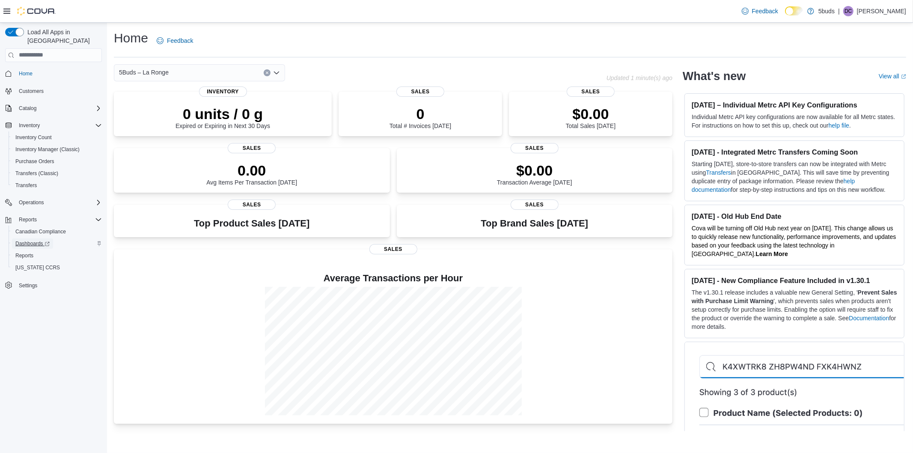
click at [31, 240] on span "Dashboards" at bounding box center [32, 243] width 34 height 7
click at [53, 146] on span "Inventory Manager (Classic)" at bounding box center [47, 149] width 64 height 7
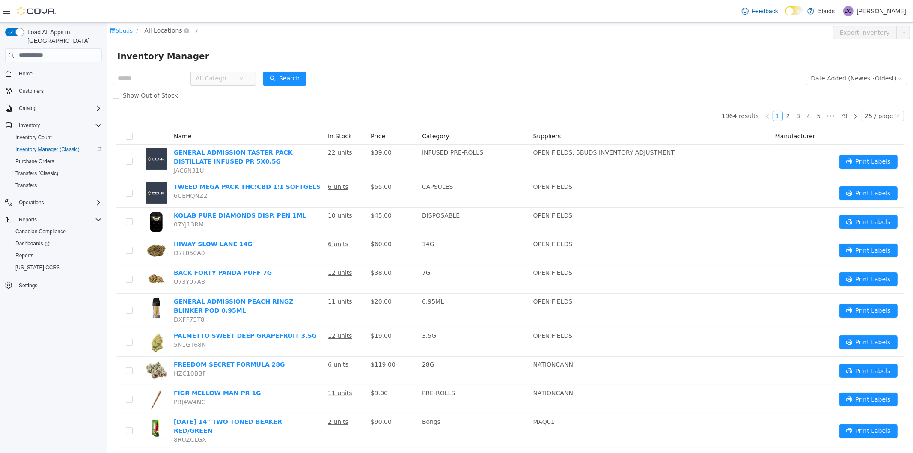
click at [172, 31] on span "All Locations" at bounding box center [163, 29] width 38 height 9
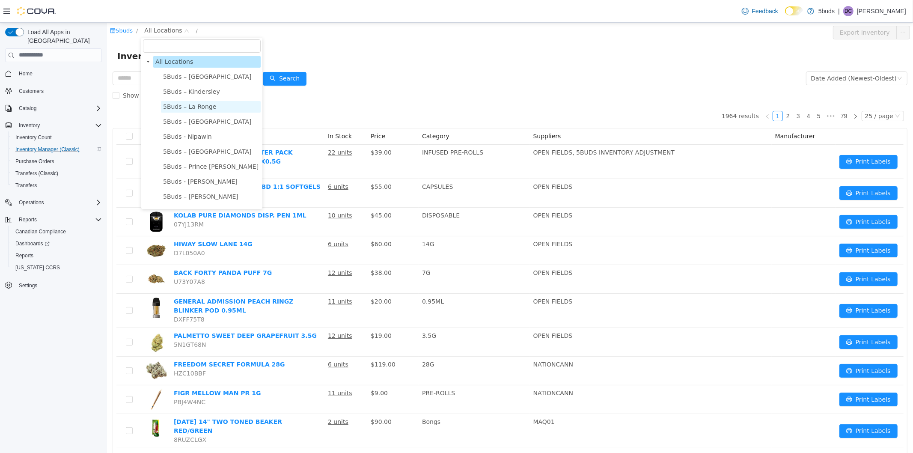
click at [192, 108] on span "5Buds – La Ronge" at bounding box center [189, 106] width 53 height 7
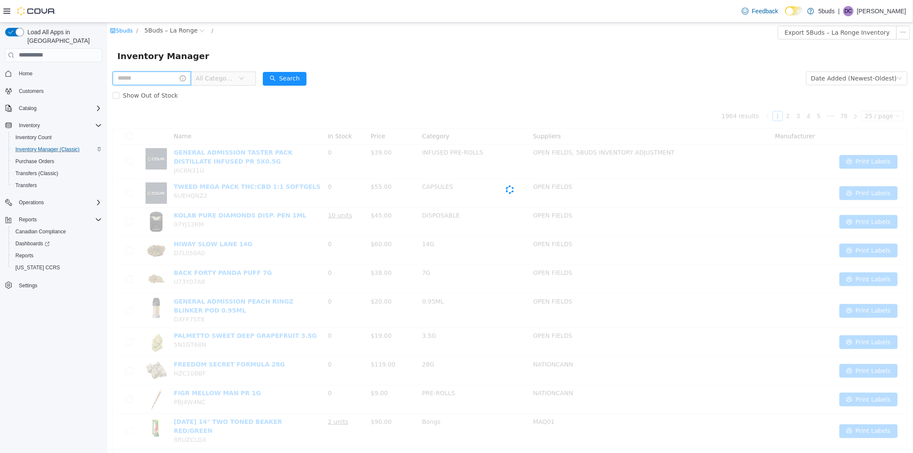
click at [159, 81] on input "text" at bounding box center [151, 78] width 78 height 14
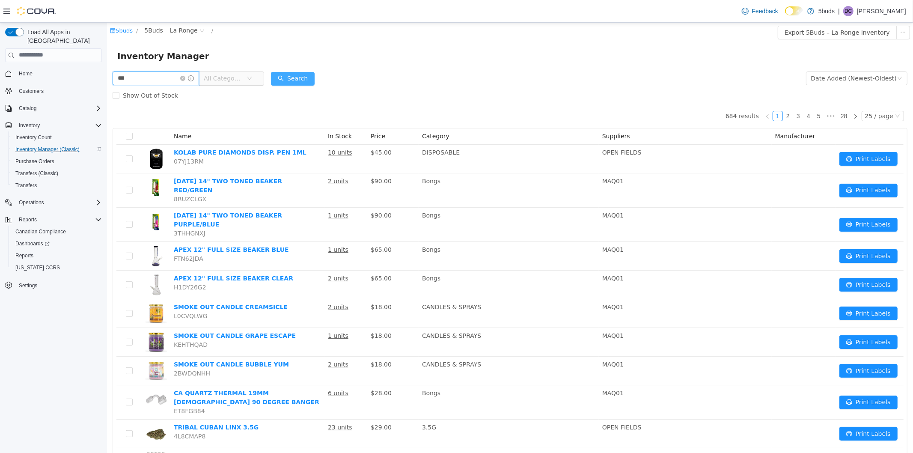
type input "***"
click at [298, 76] on button "Search" at bounding box center [292, 78] width 44 height 14
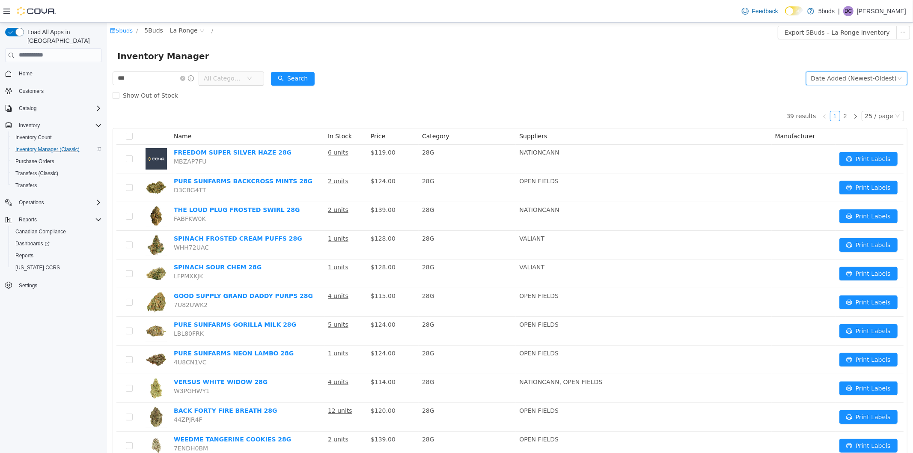
click at [852, 75] on div "Date Added (Newest-Oldest)" at bounding box center [854, 77] width 86 height 13
click at [840, 96] on li "Alphabetical (A-Z)" at bounding box center [852, 95] width 96 height 14
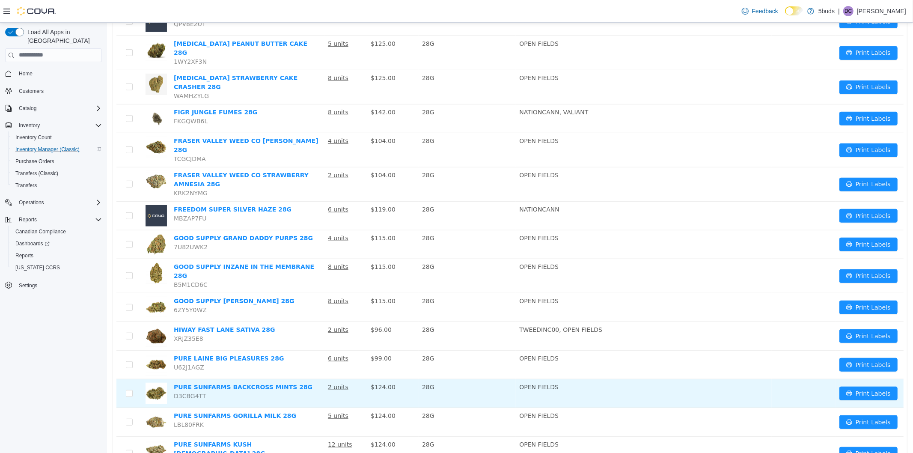
scroll to position [444, 0]
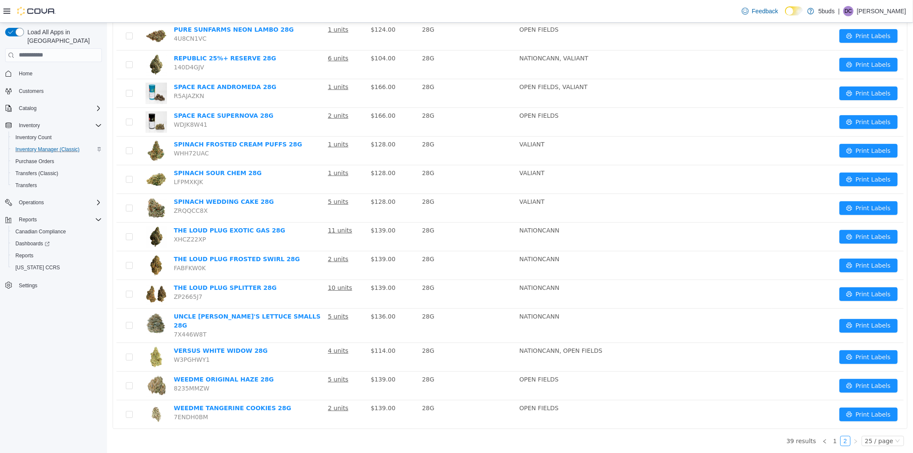
scroll to position [118, 0]
